Goal: Information Seeking & Learning: Compare options

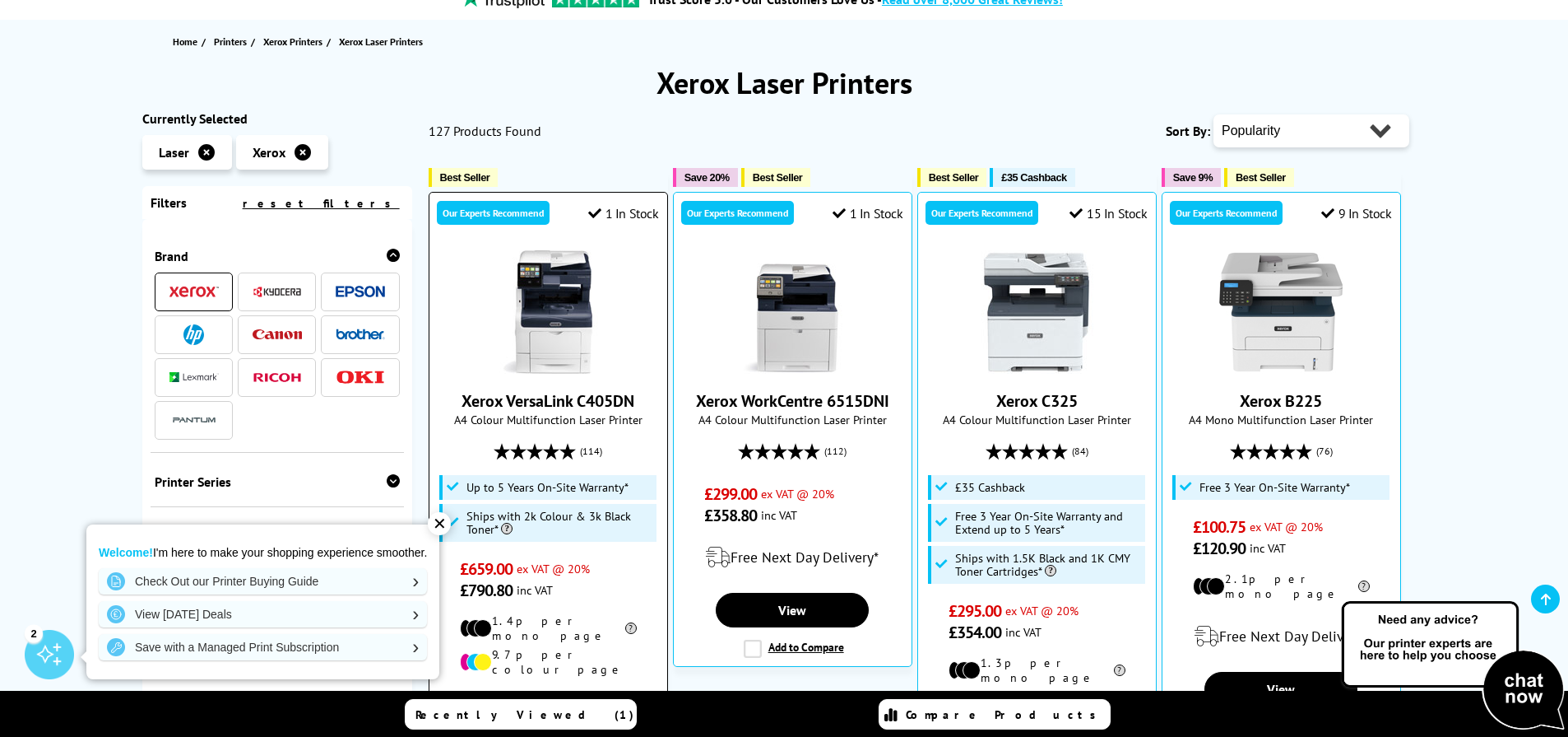
scroll to position [171, 0]
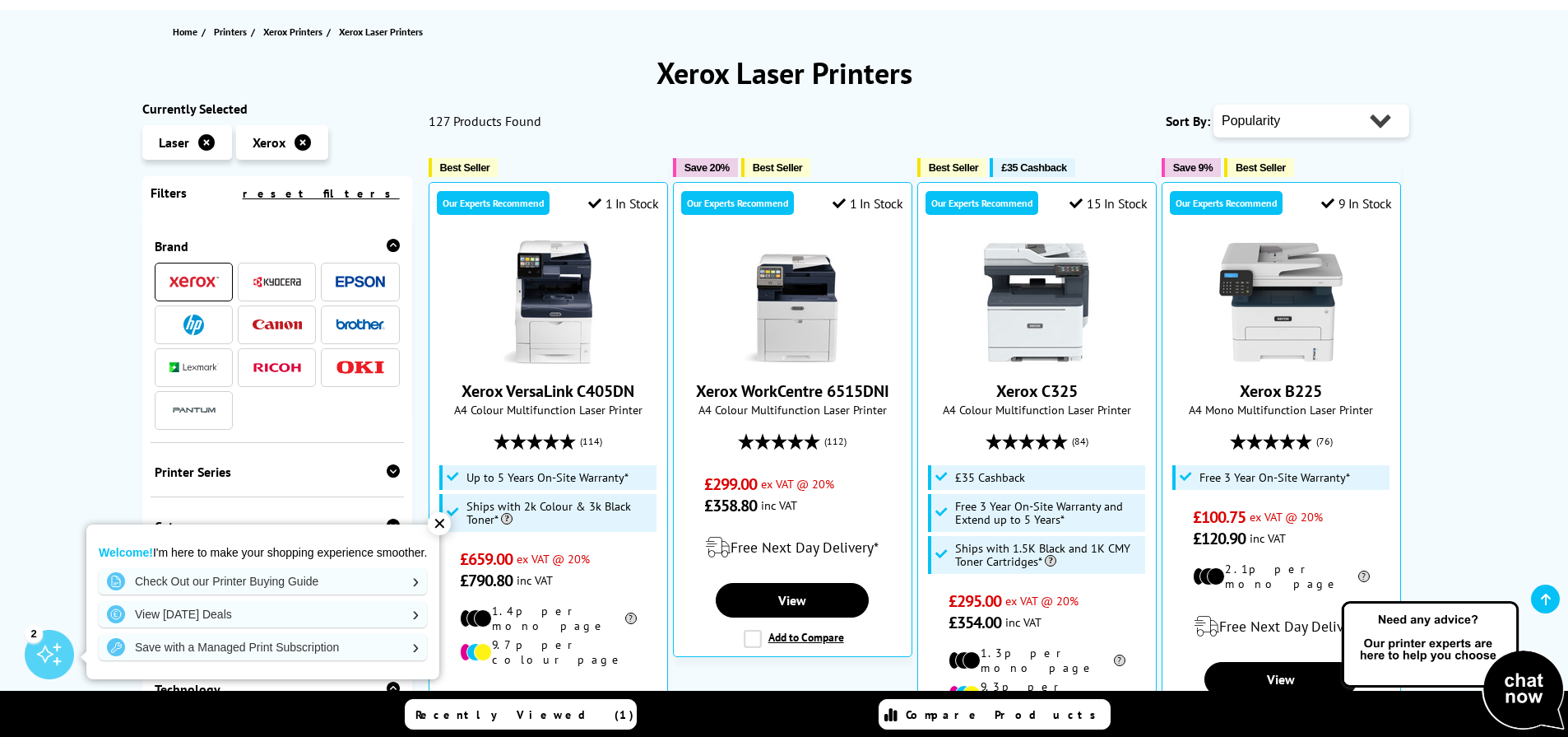
click at [1327, 124] on select "Popularity Rating Price - Low to High Price - High to Low Running Costs - Low t…" at bounding box center [1311, 120] width 196 height 33
select select "Price Ascending"
click at [1213, 104] on select "Popularity Rating Price - Low to High Price - High to Low Running Costs - Low t…" at bounding box center [1311, 120] width 196 height 33
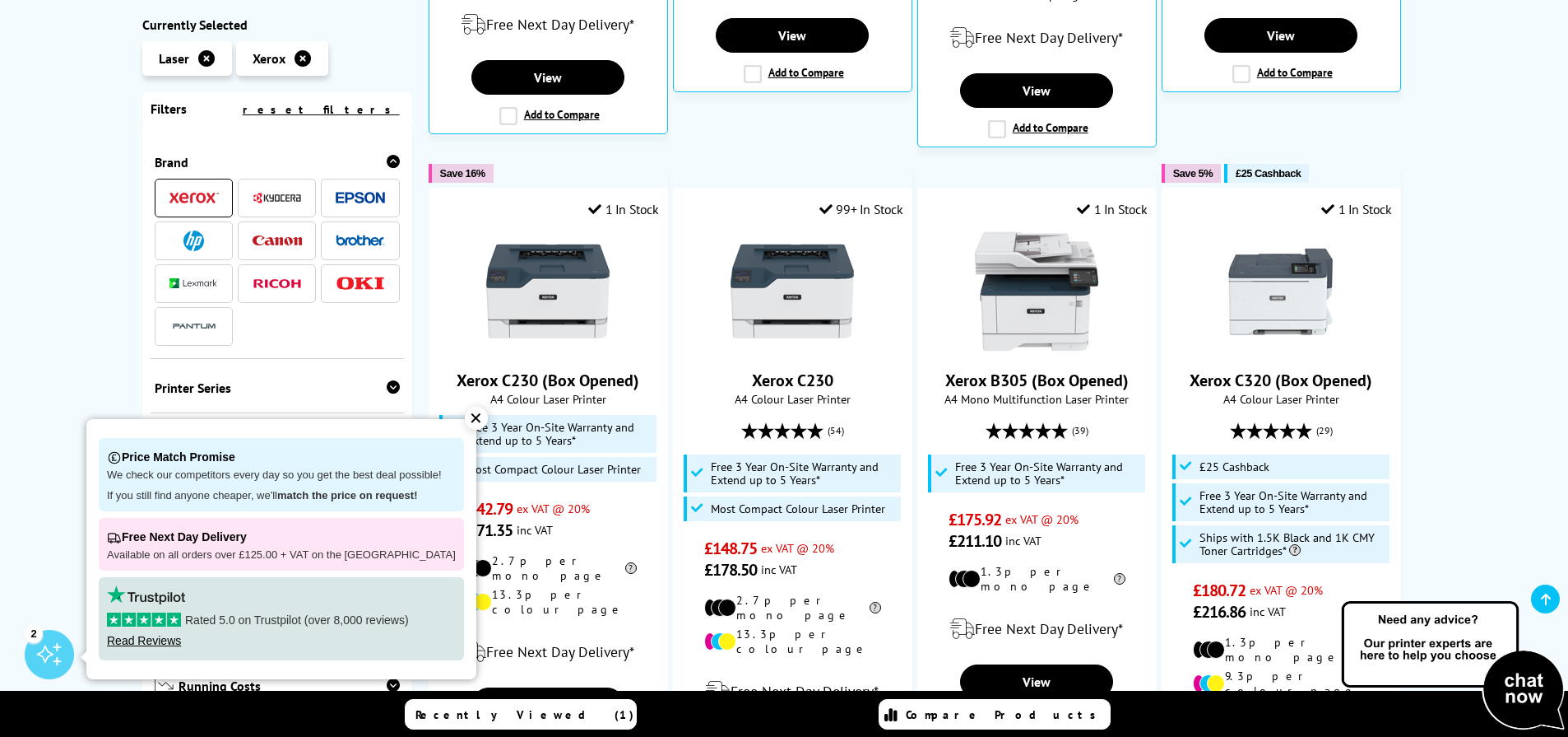
scroll to position [820, 0]
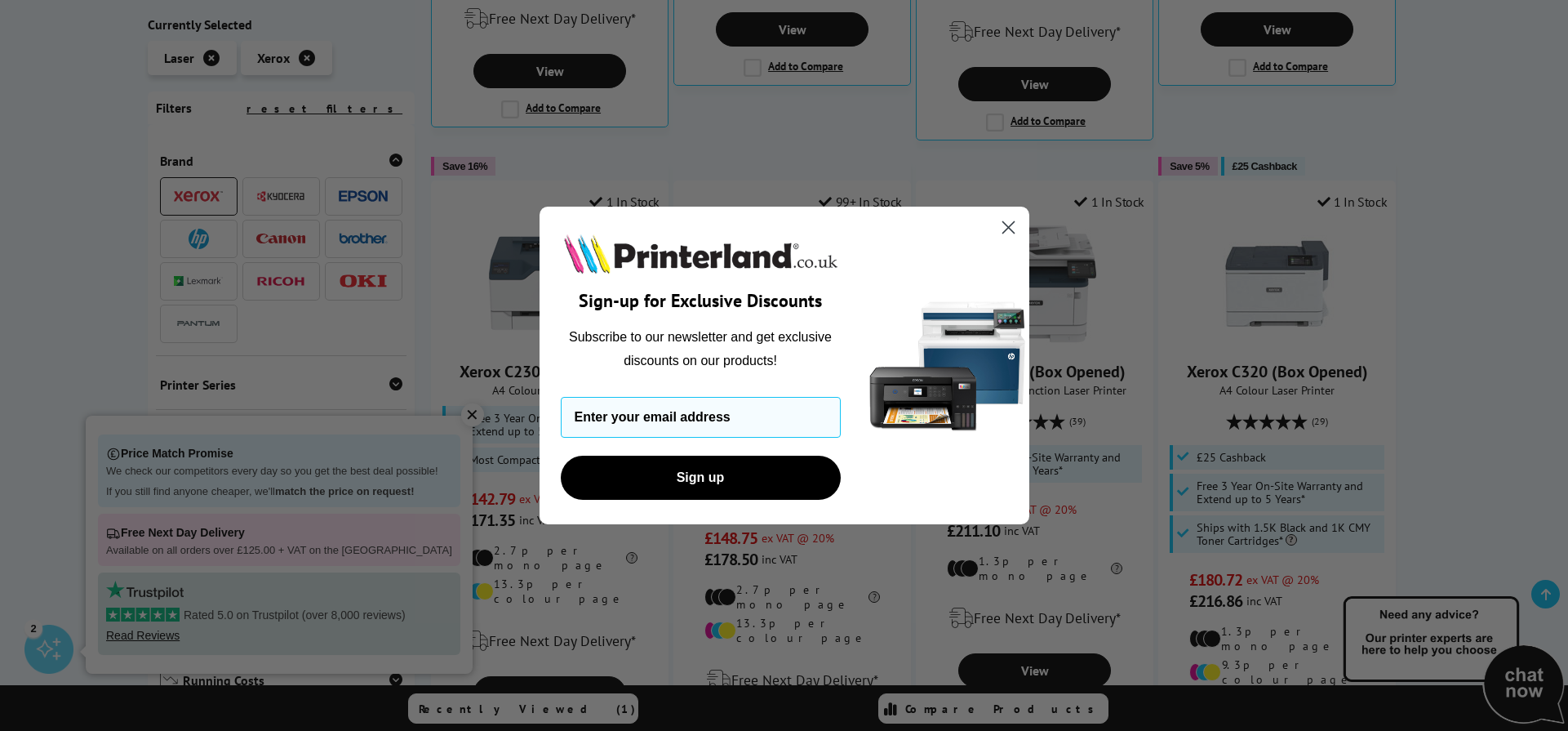
click at [1004, 228] on circle "Close dialog" at bounding box center [1008, 227] width 27 height 27
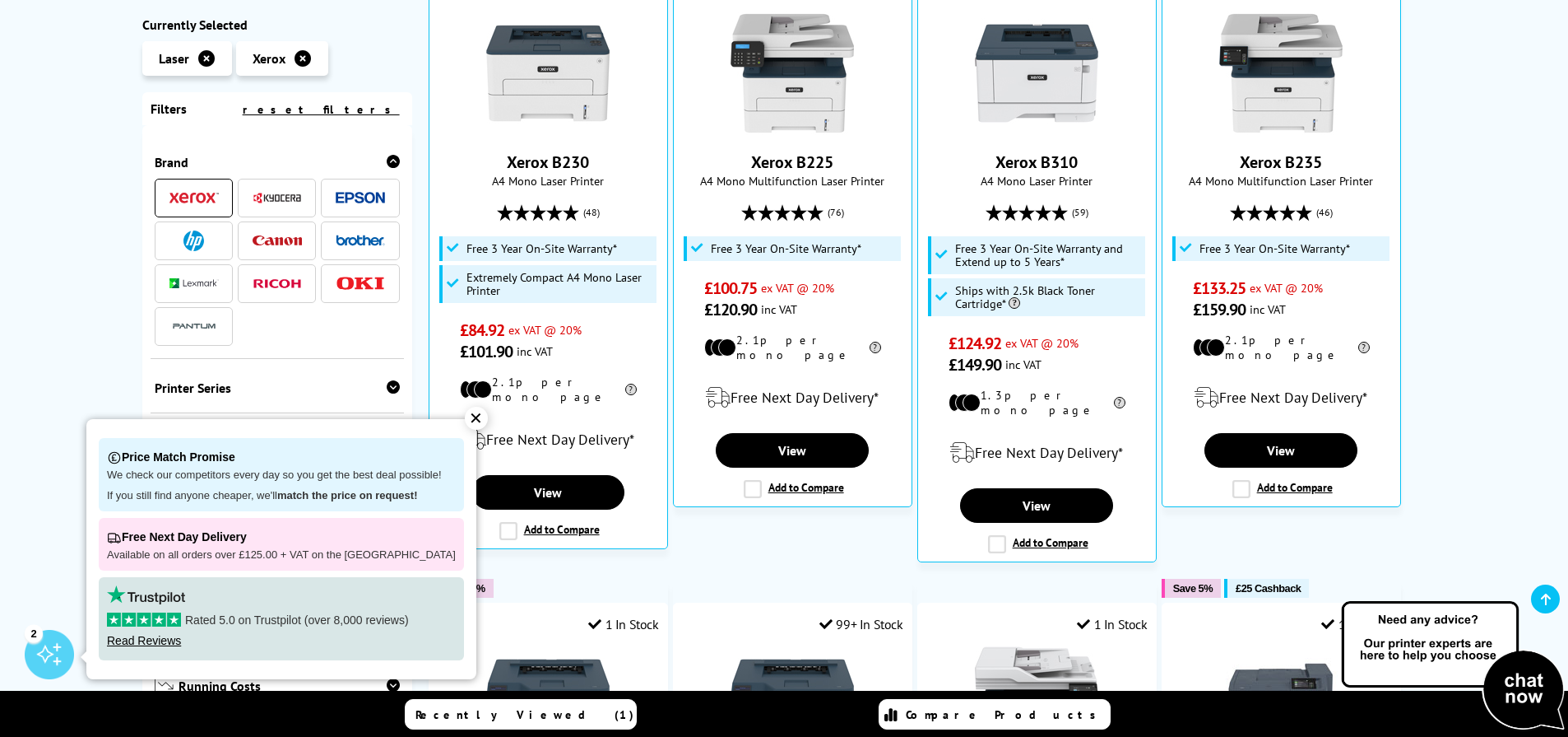
scroll to position [326, 0]
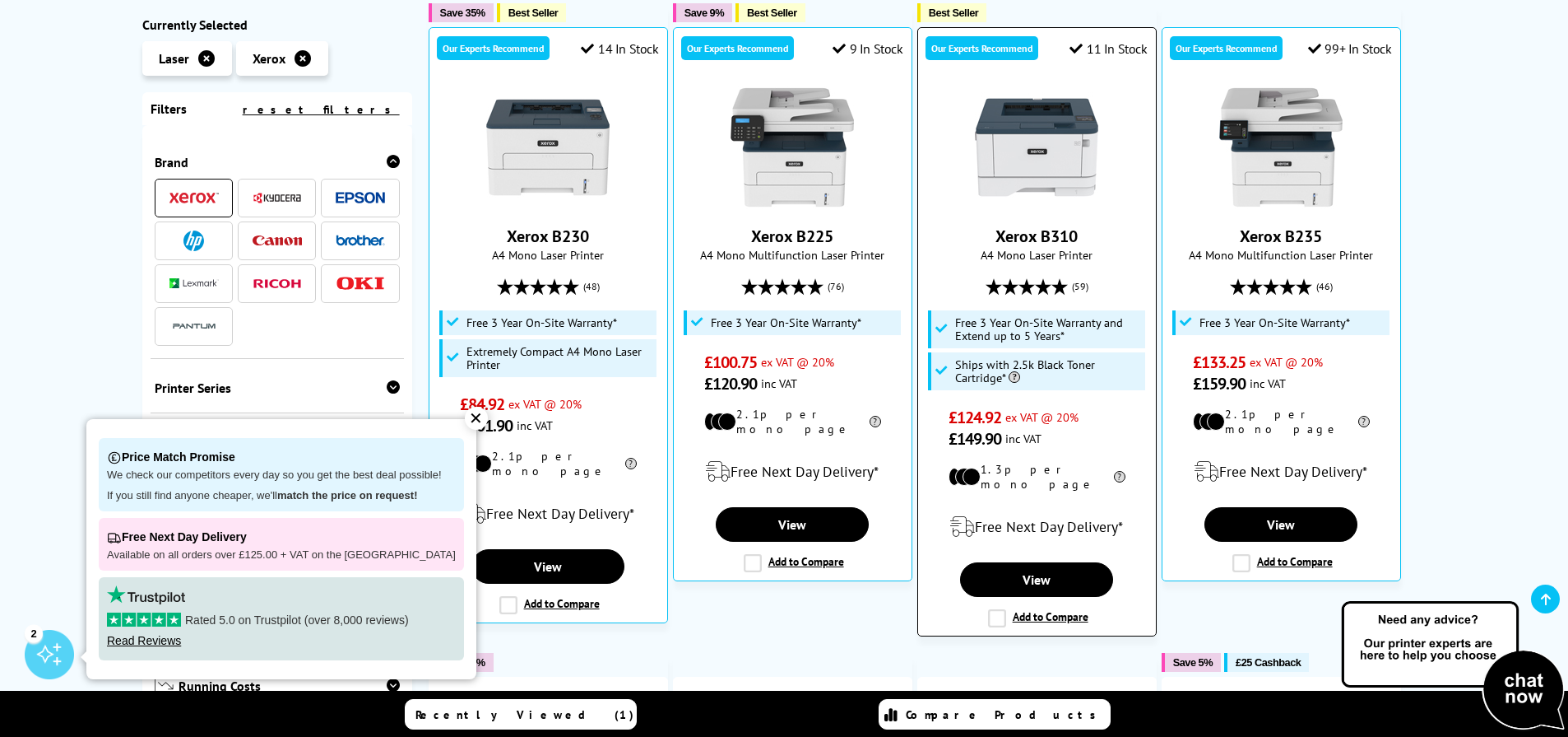
click at [1063, 234] on link "Xerox B310" at bounding box center [1037, 236] width 82 height 22
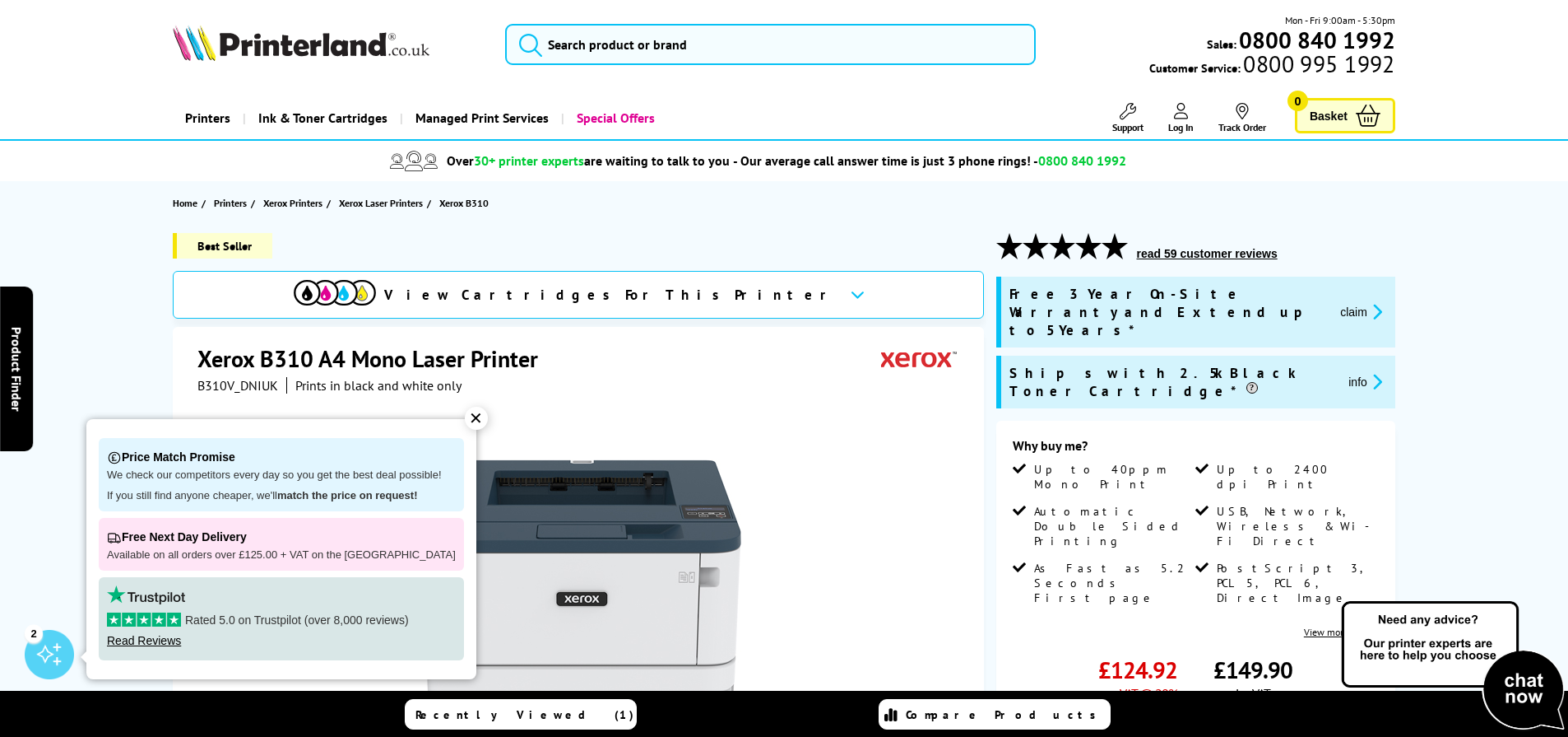
click at [465, 417] on div "✕" at bounding box center [477, 418] width 23 height 23
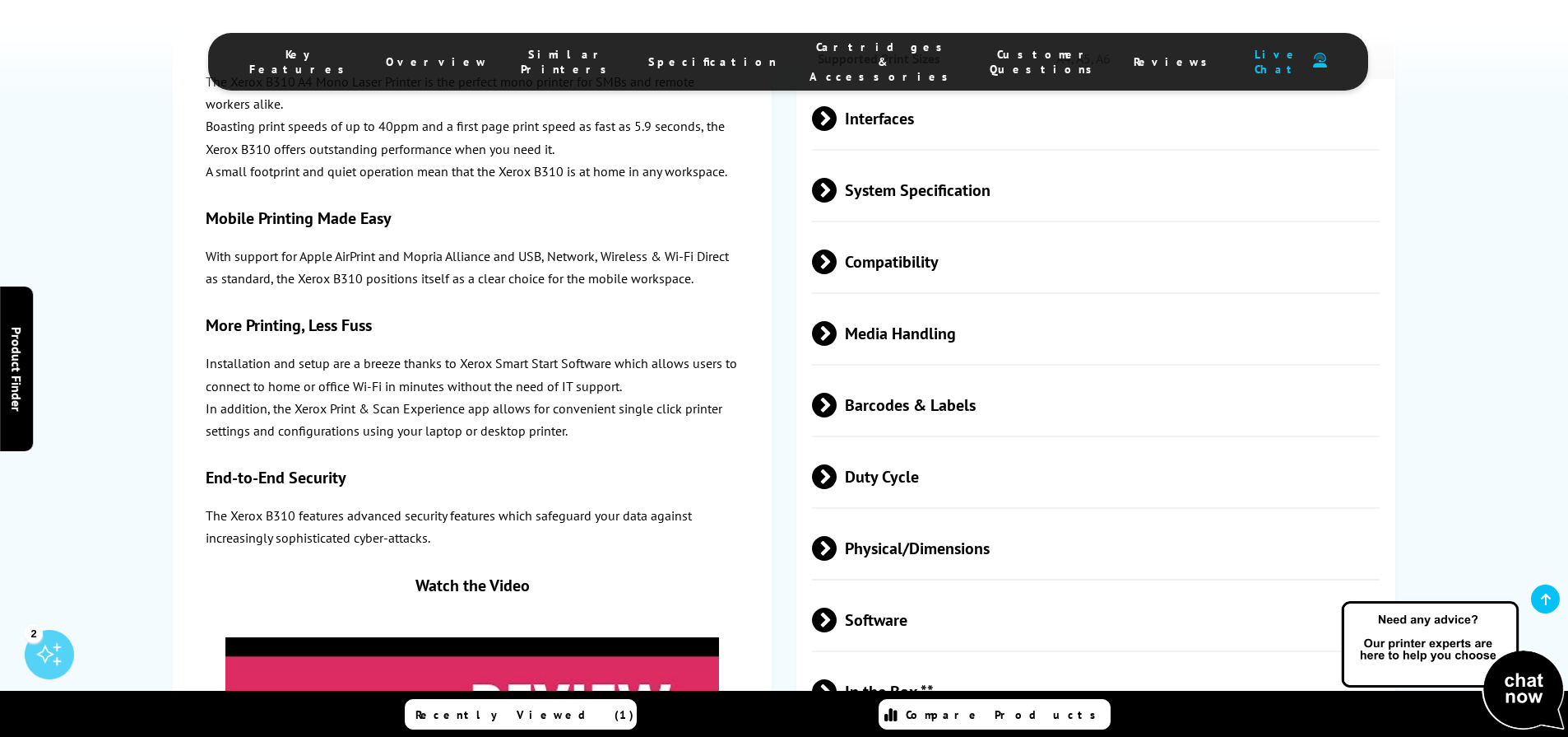
scroll to position [3846, 0]
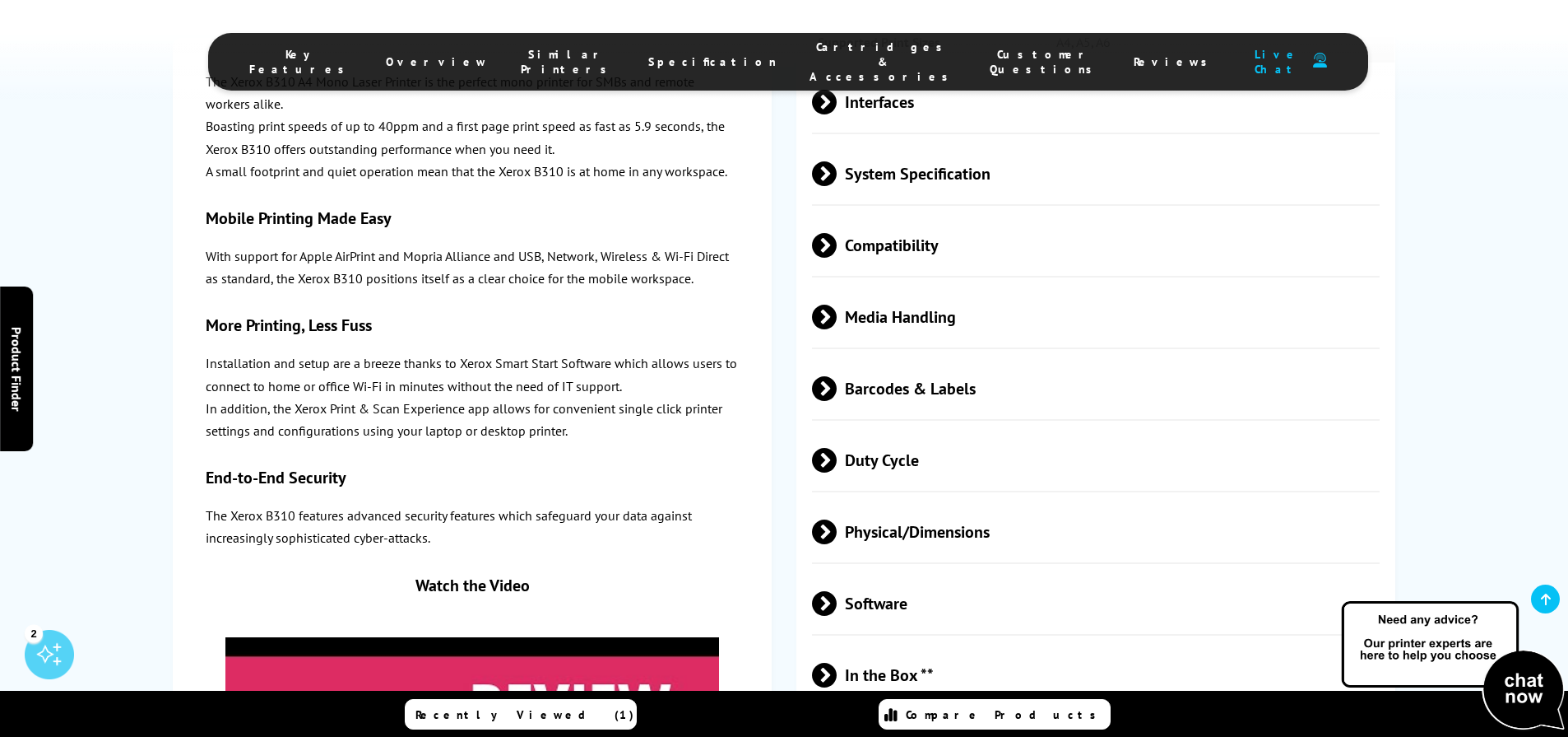
click at [881, 358] on span "Barcodes & Labels" at bounding box center [1096, 388] width 567 height 61
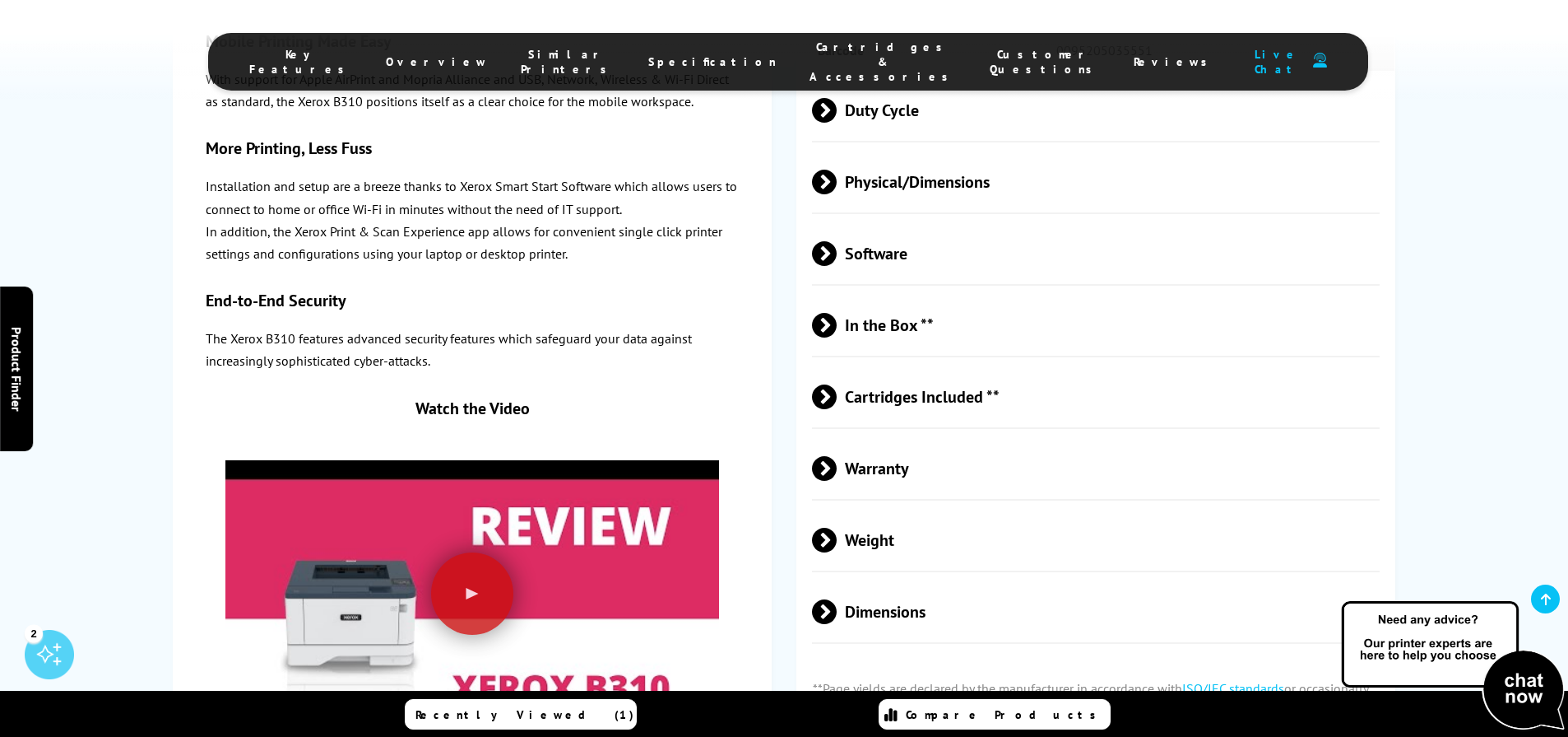
scroll to position [4248, 0]
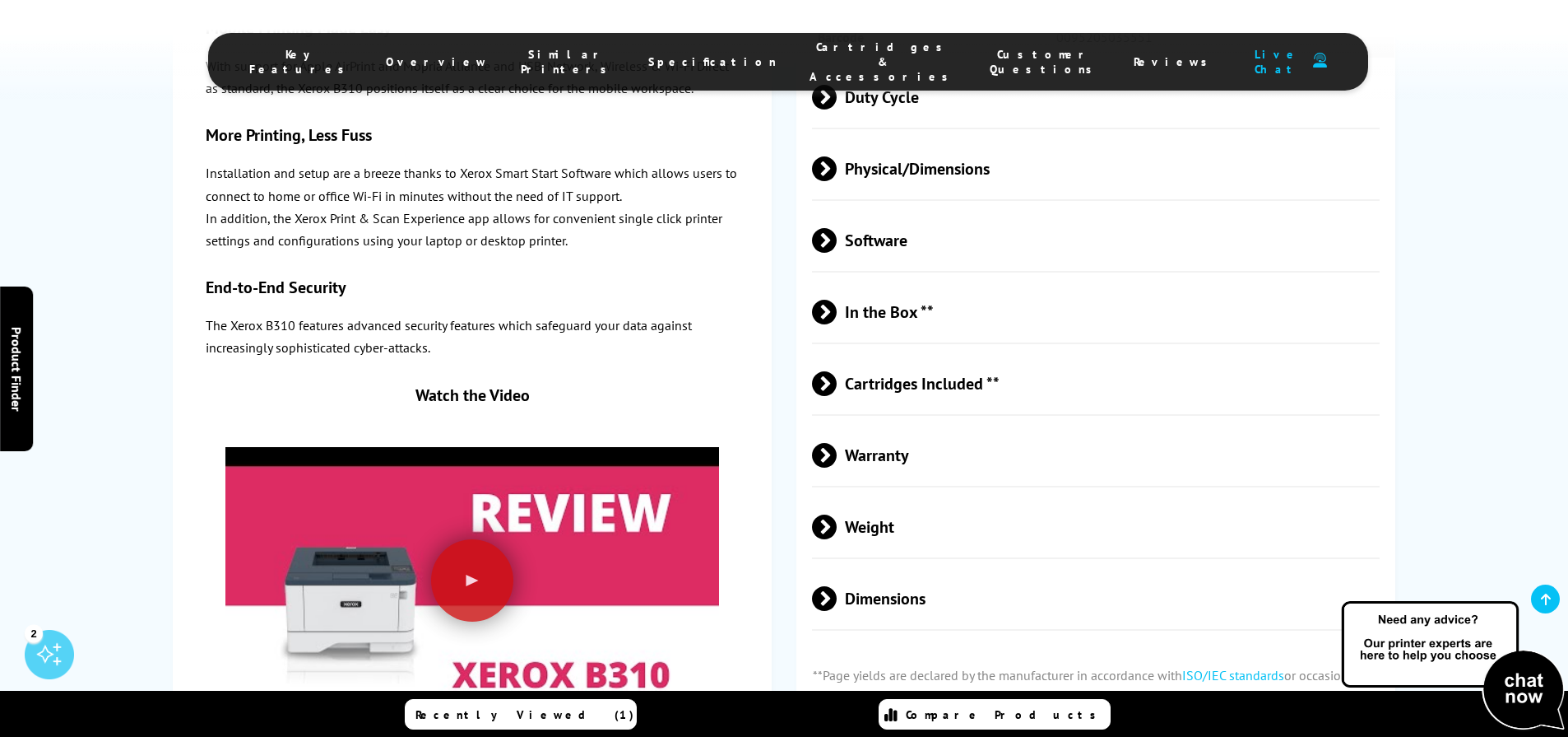
click at [882, 352] on span "Cartridges Included **" at bounding box center [1096, 382] width 567 height 61
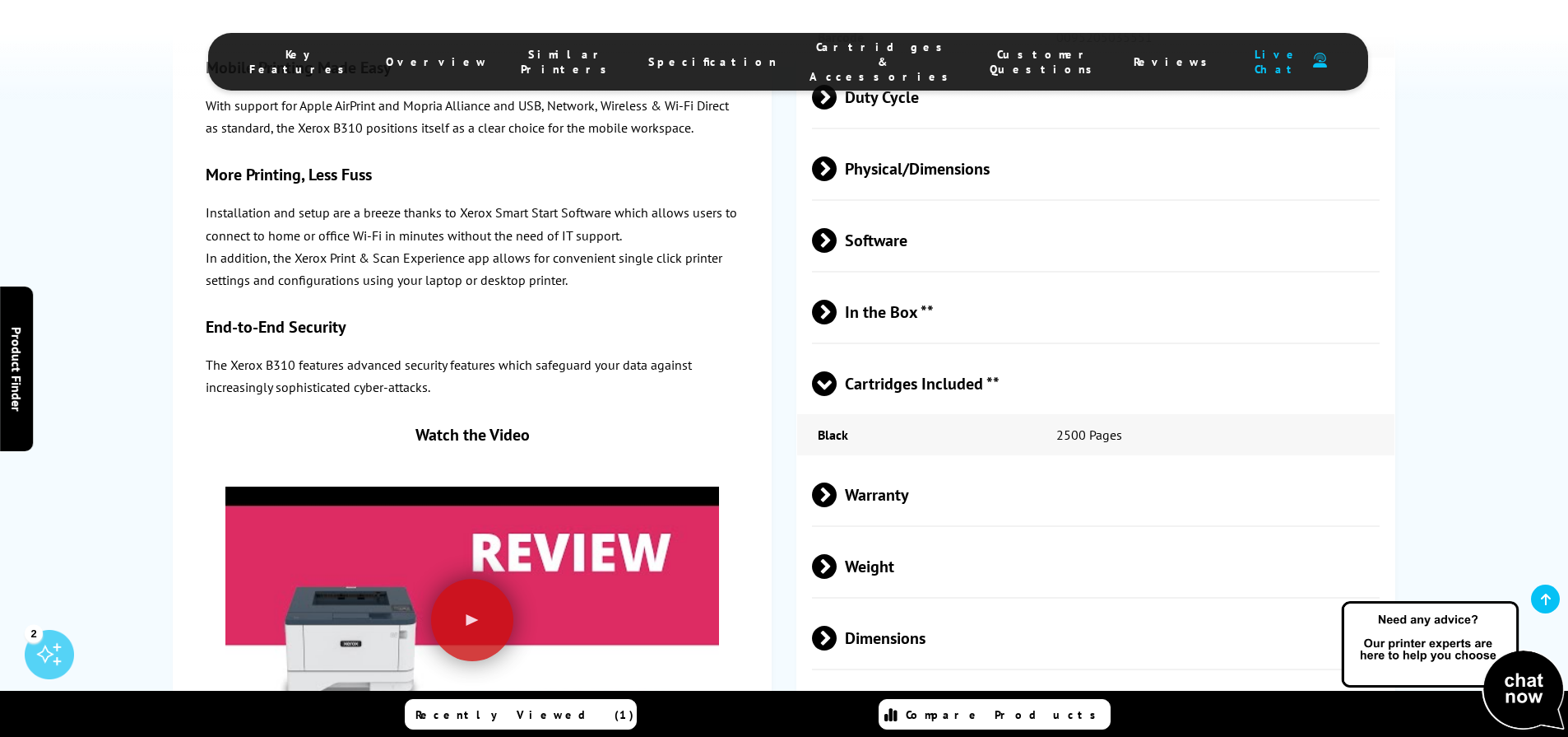
click at [889, 281] on span "In the Box **" at bounding box center [1096, 311] width 567 height 61
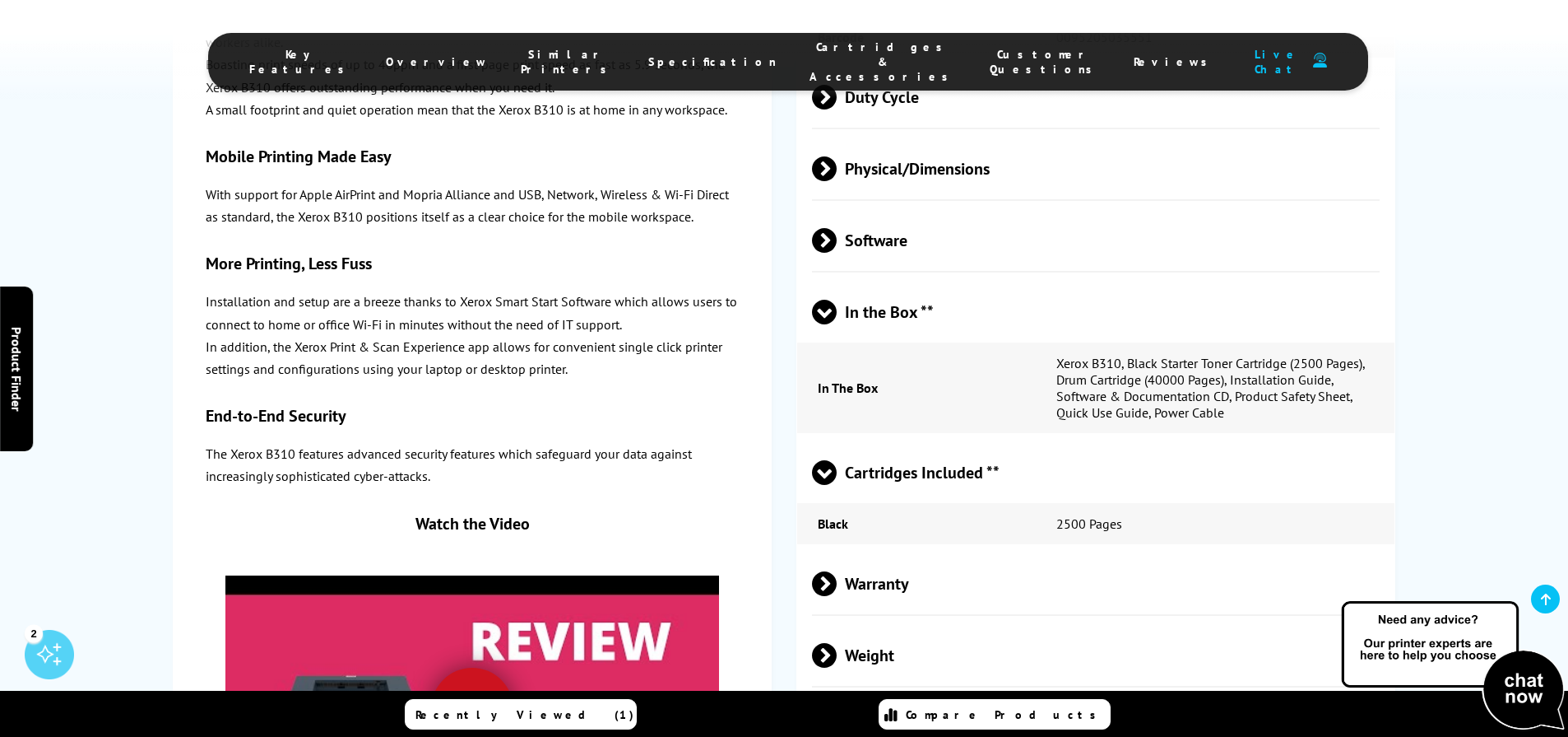
click at [889, 281] on span "In the Box **" at bounding box center [1096, 311] width 567 height 61
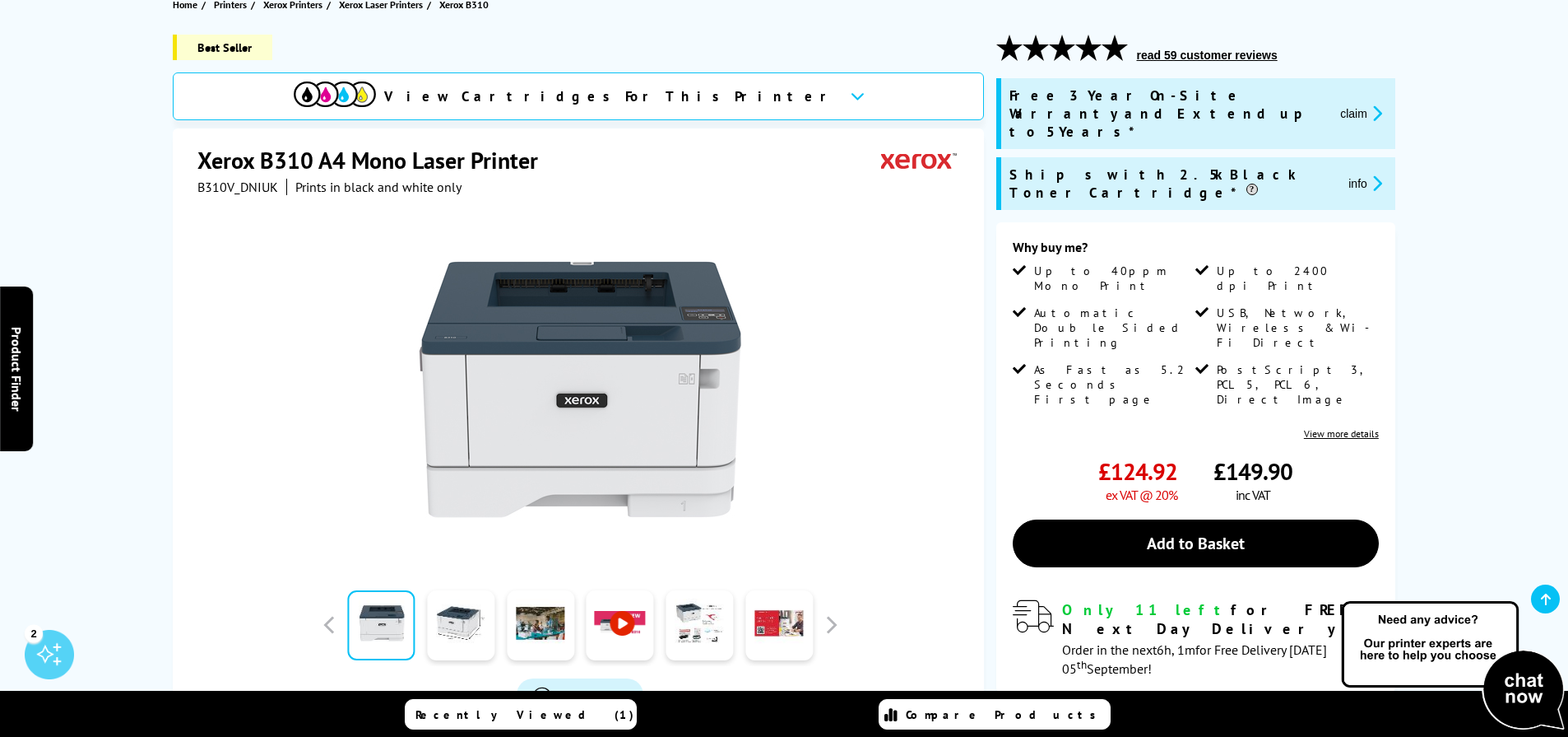
scroll to position [202, 0]
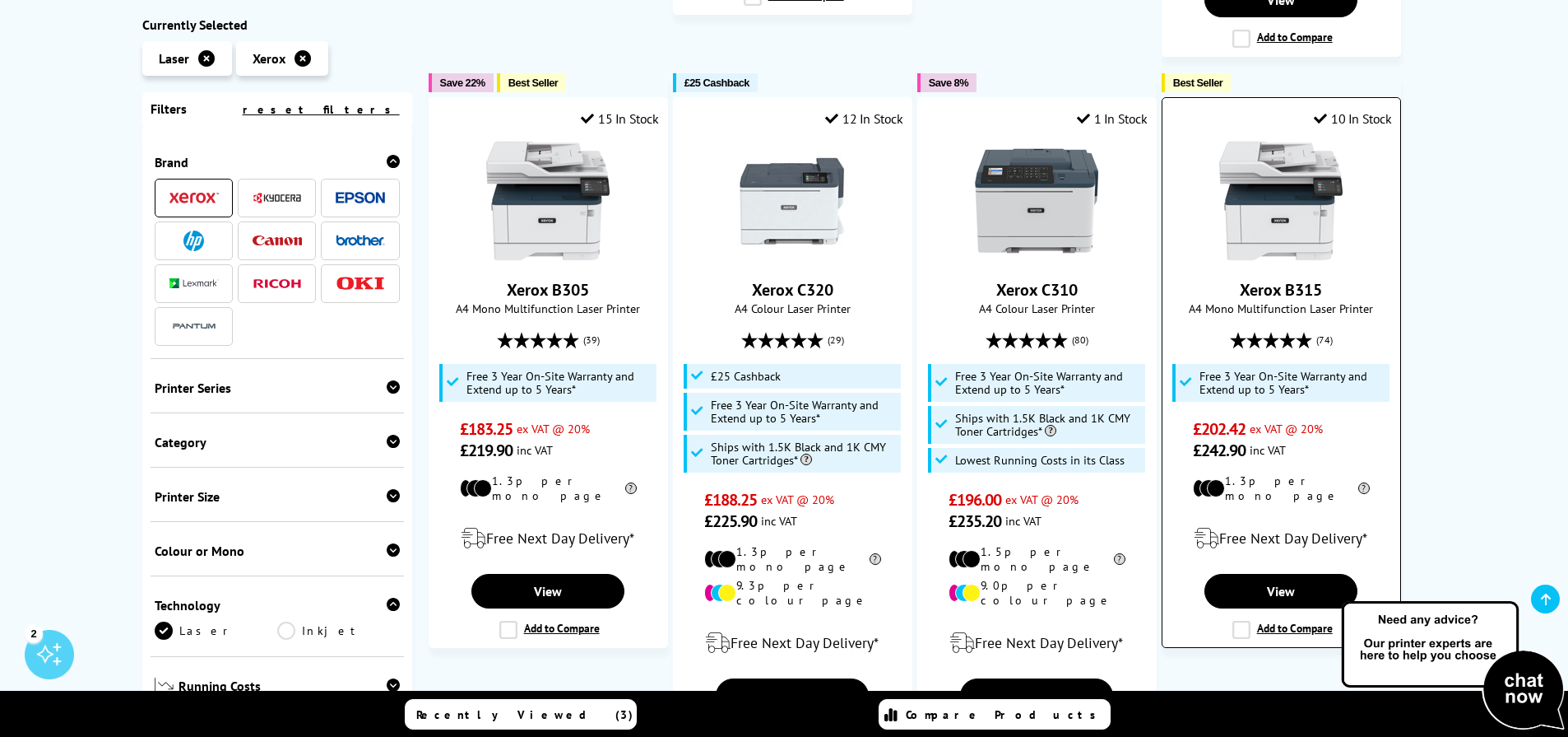
scroll to position [1597, 0]
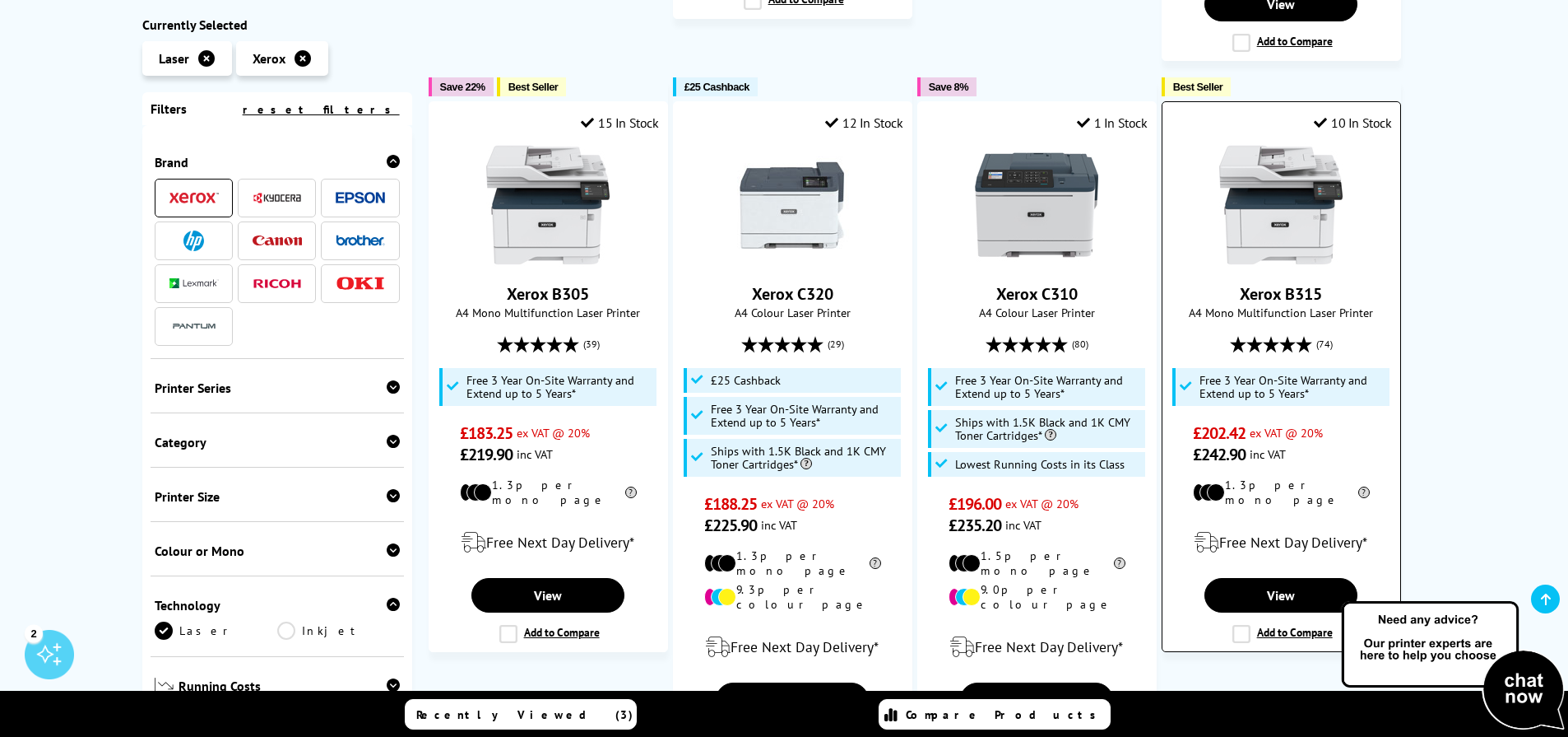
click at [1286, 283] on link "Xerox B315" at bounding box center [1281, 293] width 82 height 22
